Goal: Information Seeking & Learning: Learn about a topic

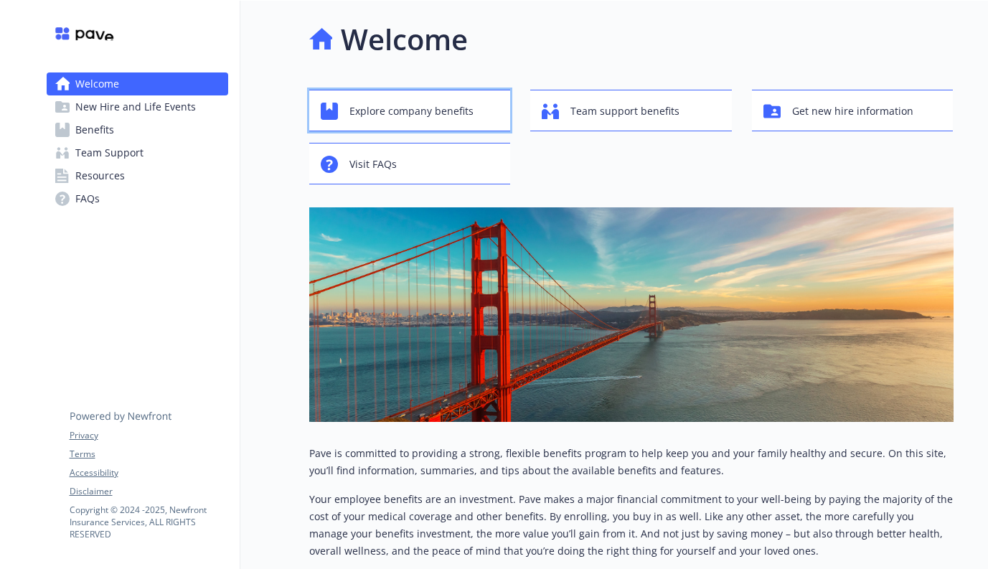
click at [450, 116] on span "Explore company benefits" at bounding box center [411, 111] width 124 height 27
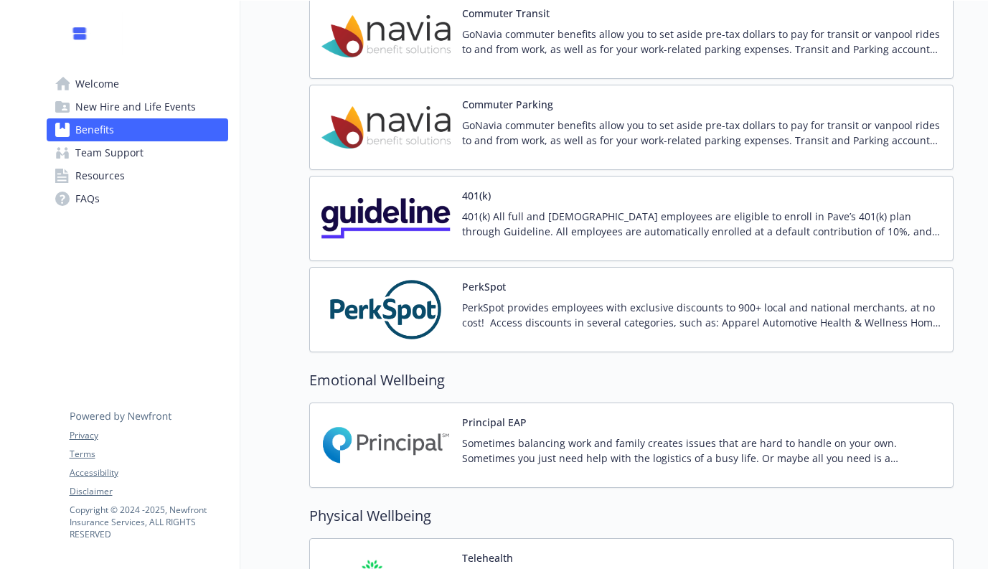
scroll to position [2079, 0]
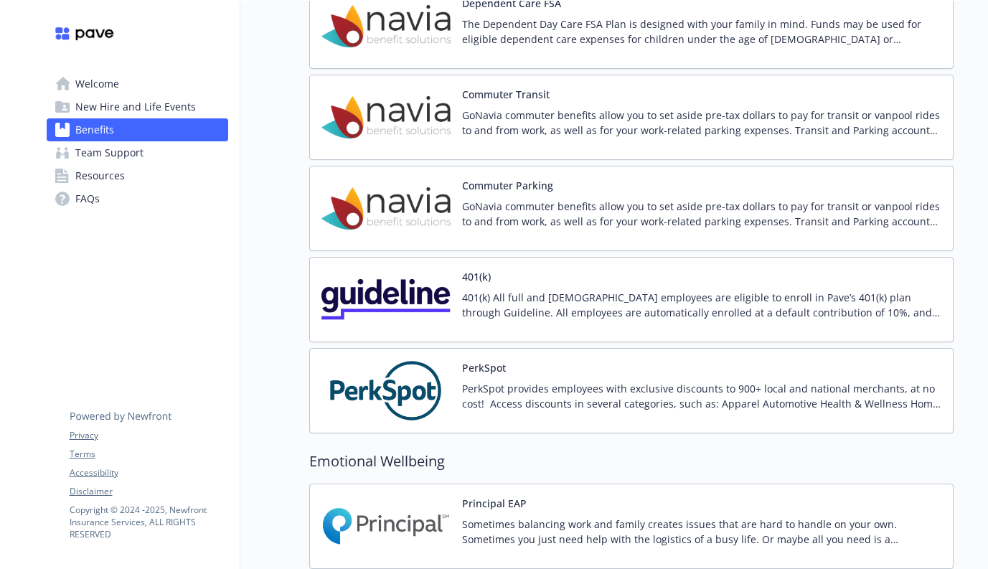
click at [389, 302] on img at bounding box center [385, 299] width 129 height 61
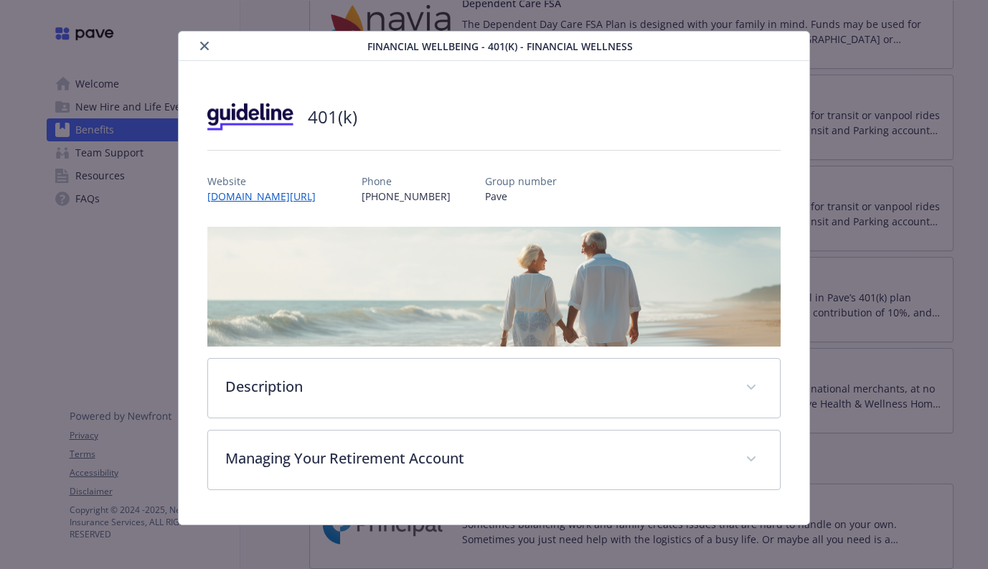
scroll to position [16, 0]
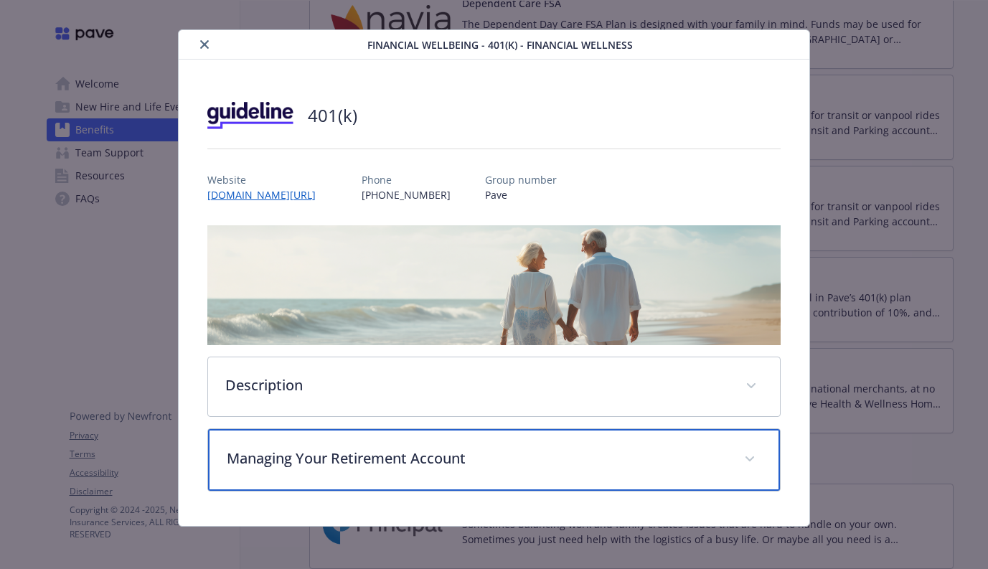
click at [394, 461] on p "Managing Your Retirement Account" at bounding box center [477, 459] width 500 height 22
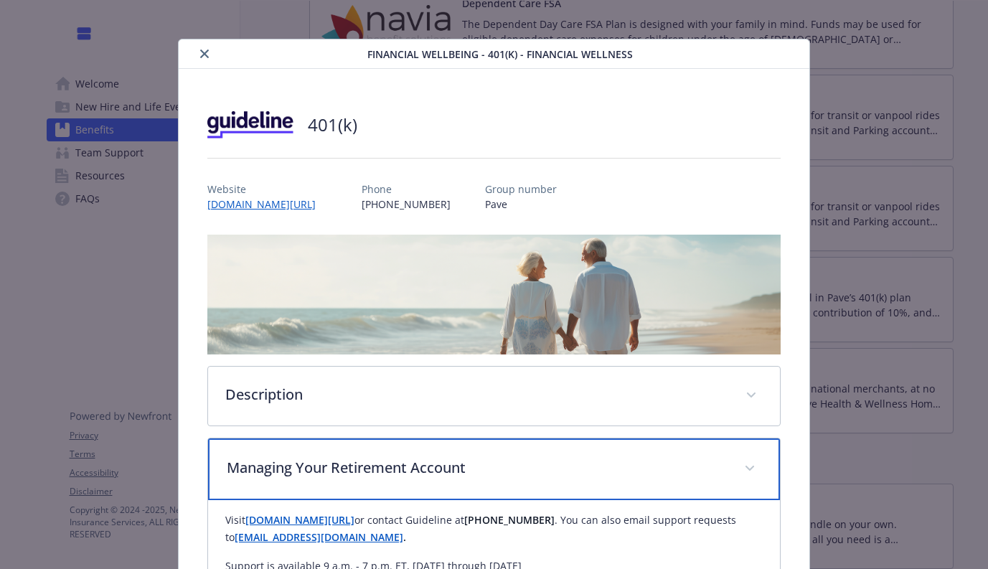
scroll to position [0, 0]
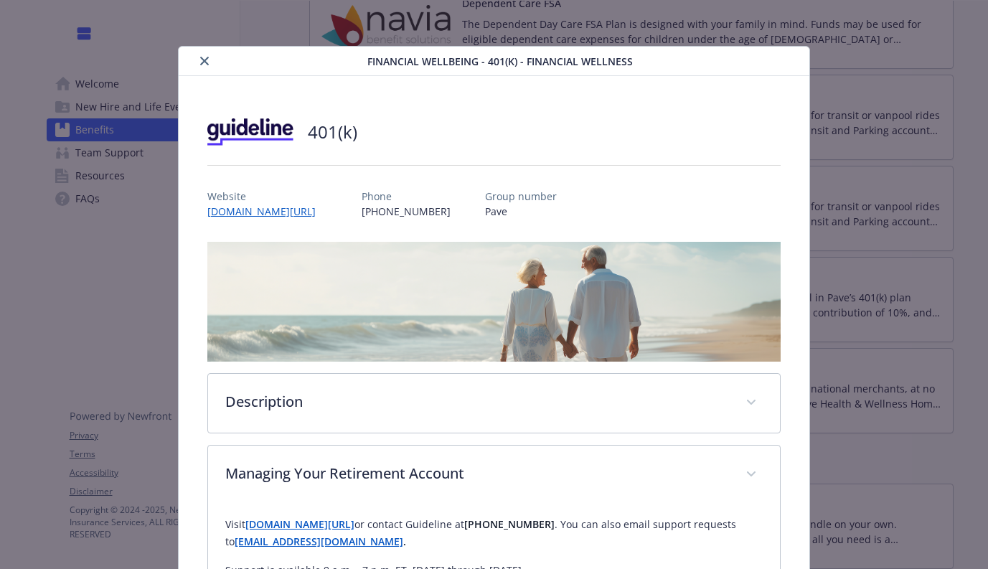
click at [200, 62] on icon "close" at bounding box center [204, 61] width 9 height 9
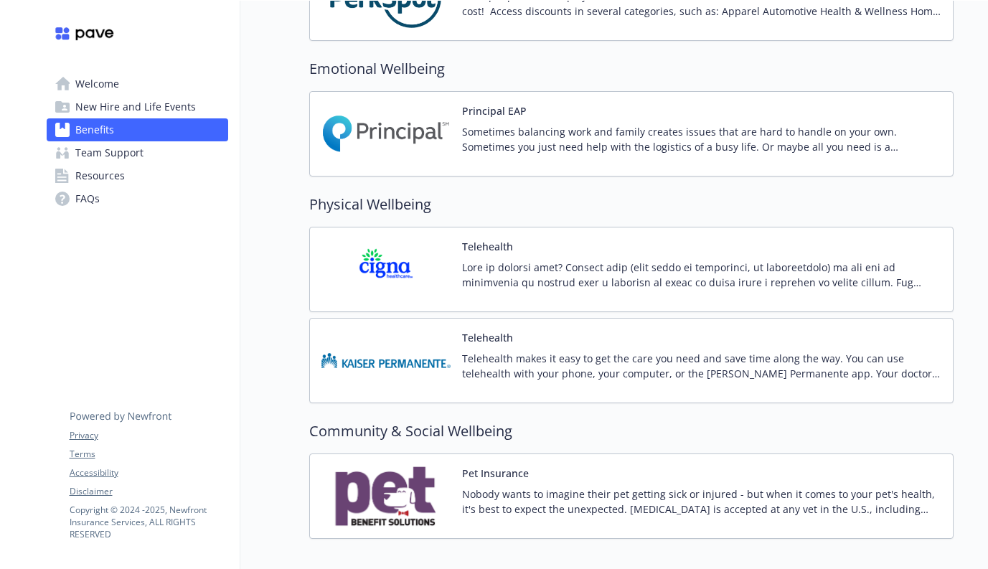
scroll to position [2429, 0]
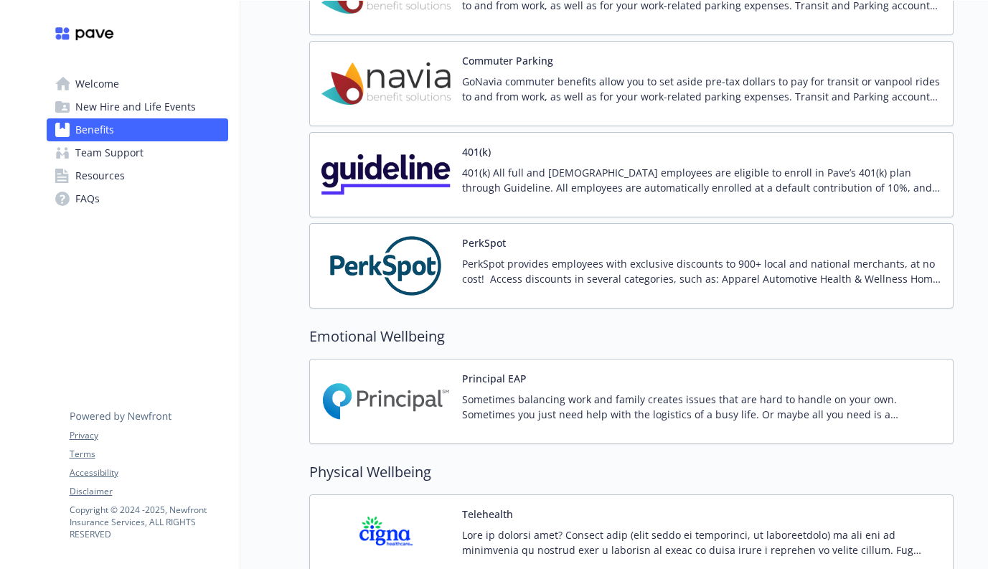
click at [556, 185] on p "401(k) All full and [DEMOGRAPHIC_DATA] employees are eligible to enroll in Pave…" at bounding box center [701, 180] width 479 height 30
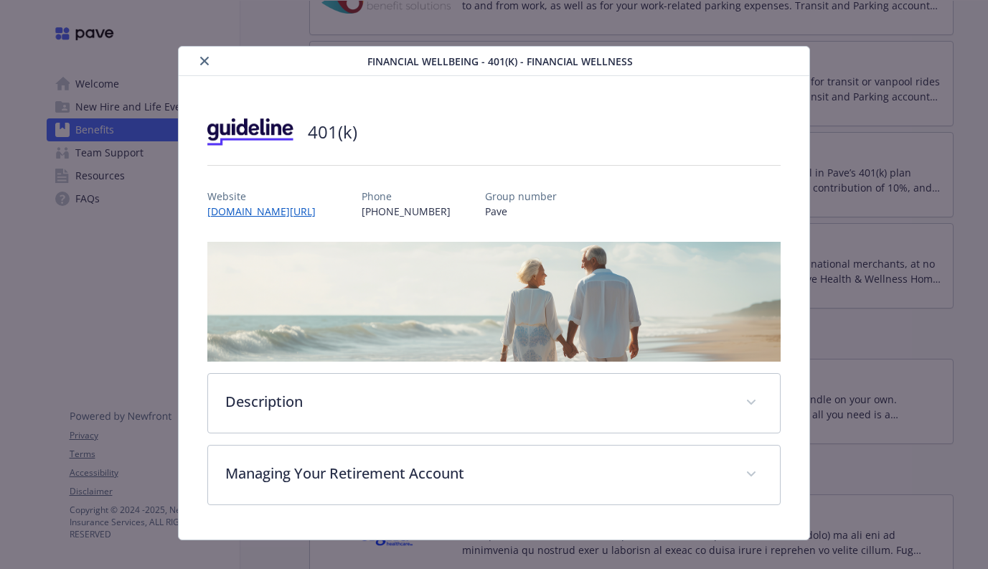
scroll to position [16, 0]
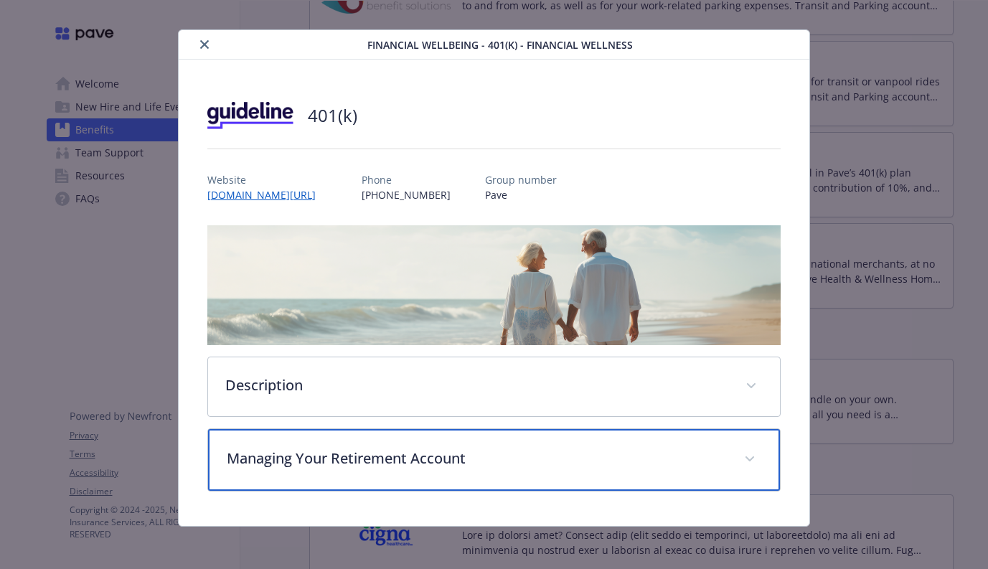
click at [352, 458] on p "Managing Your Retirement Account" at bounding box center [477, 459] width 500 height 22
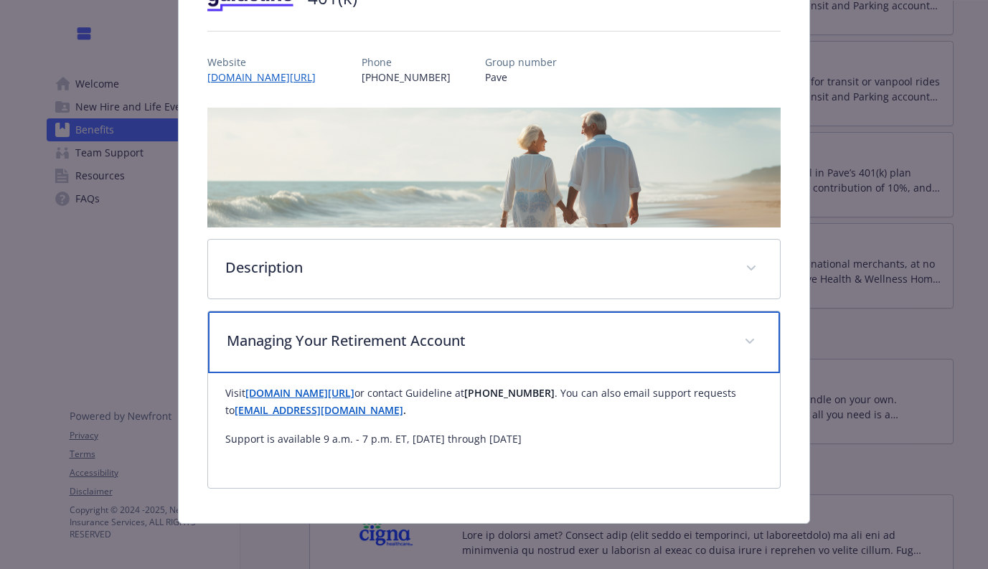
scroll to position [0, 0]
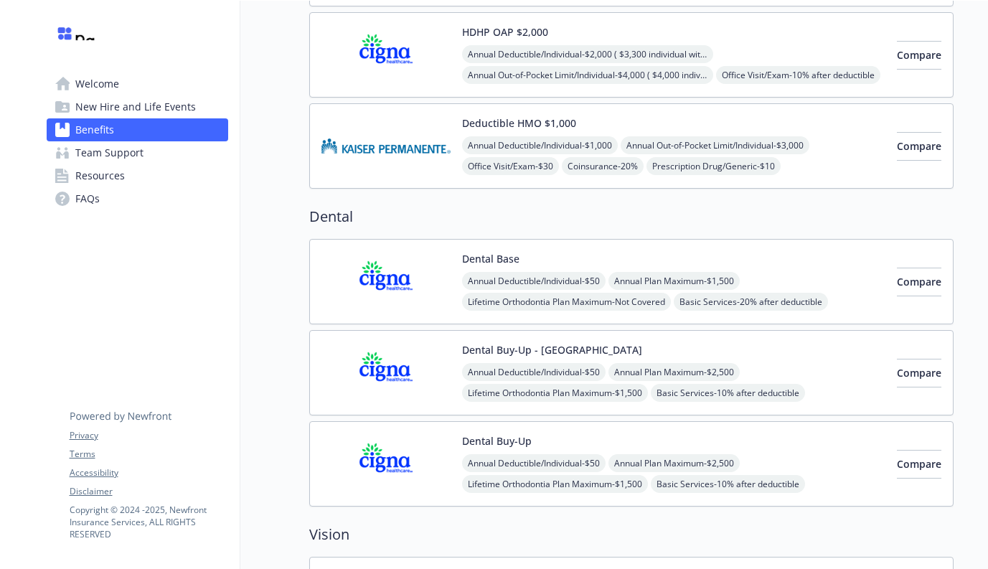
scroll to position [103, 0]
